Goal: Task Accomplishment & Management: Use online tool/utility

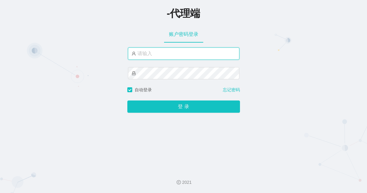
click at [170, 57] on input "text" at bounding box center [183, 53] width 111 height 12
click at [172, 56] on input "text" at bounding box center [183, 53] width 111 height 12
click at [168, 55] on input "text" at bounding box center [183, 53] width 111 height 12
paste input "linlin168"
type input "linlin168"
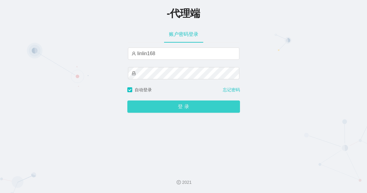
click at [159, 105] on button "登 录" at bounding box center [183, 106] width 113 height 12
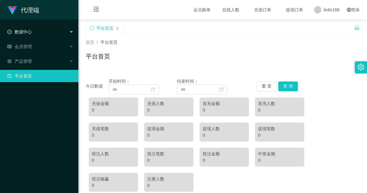
click at [29, 32] on span "数据中心" at bounding box center [19, 31] width 24 height 5
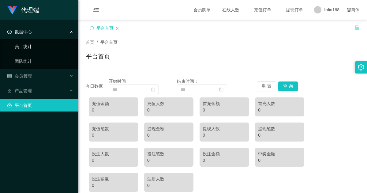
click at [28, 49] on link "员工统计" at bounding box center [44, 46] width 59 height 12
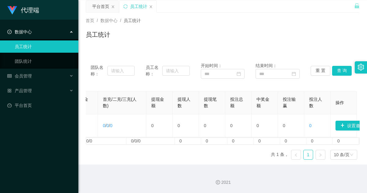
scroll to position [0, 240]
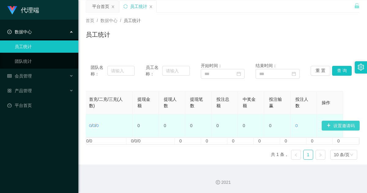
click at [344, 123] on button "设置邀请码" at bounding box center [340, 125] width 38 height 10
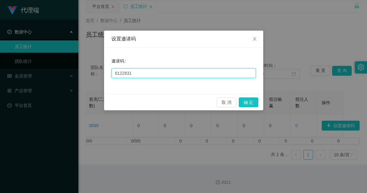
click at [137, 73] on input "6122831" at bounding box center [183, 73] width 144 height 10
drag, startPoint x: 135, startPoint y: 73, endPoint x: 108, endPoint y: 72, distance: 26.9
click at [108, 72] on div "邀请码 6122831" at bounding box center [183, 70] width 159 height 46
click at [147, 74] on input "6122831" at bounding box center [183, 73] width 144 height 10
drag, startPoint x: 137, startPoint y: 73, endPoint x: 98, endPoint y: 75, distance: 38.2
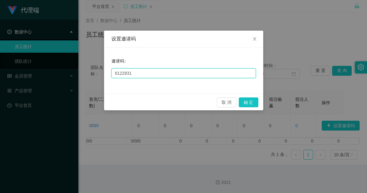
click at [98, 75] on div "设置邀请码 邀请码 6122831 取 消 确 定" at bounding box center [183, 96] width 367 height 193
type input "168888"
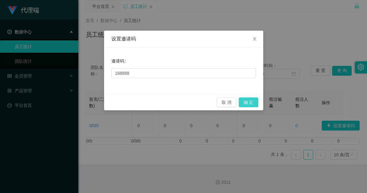
click at [249, 102] on button "确 定" at bounding box center [248, 102] width 20 height 10
